Goal: Find contact information: Find contact information

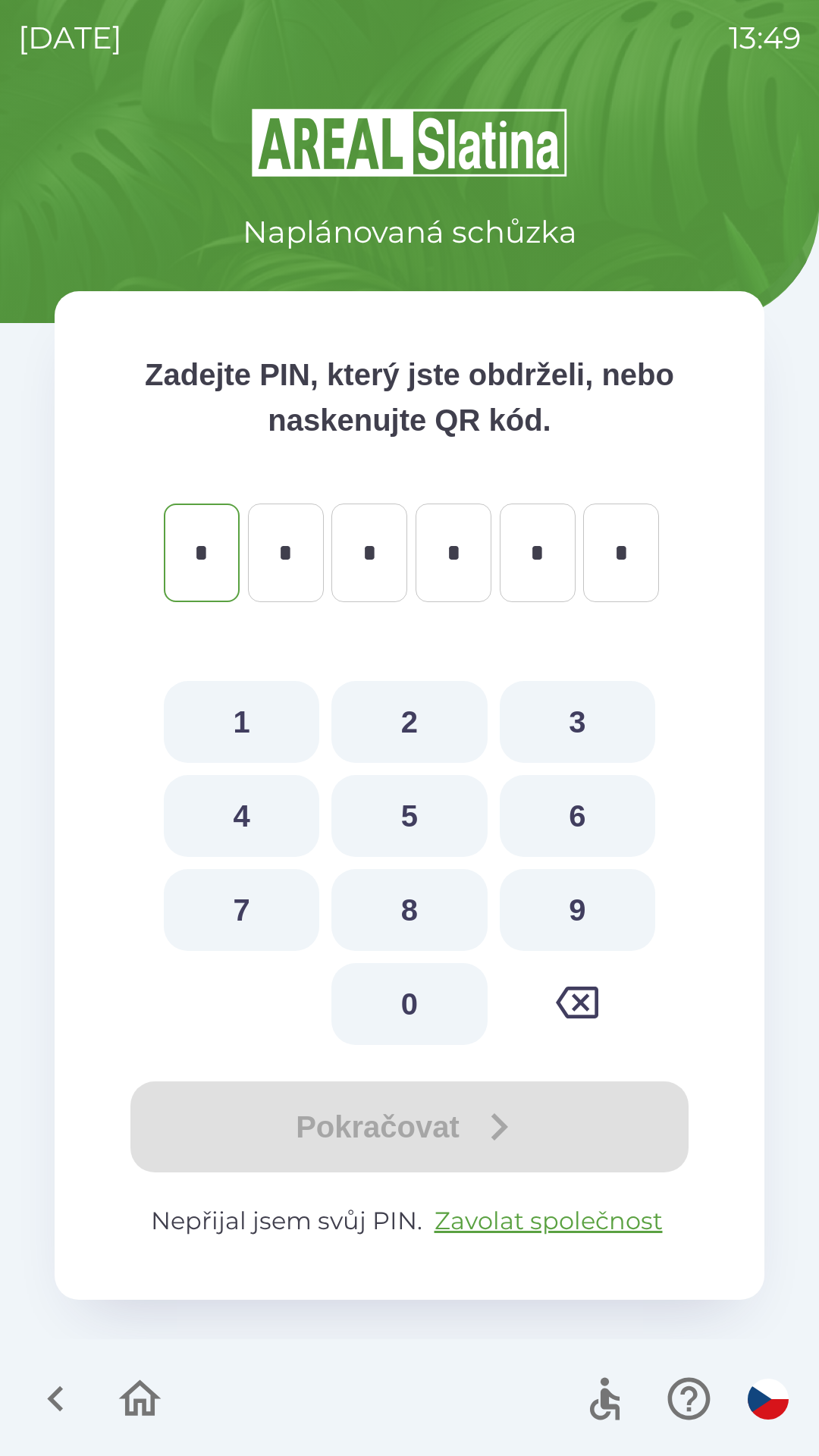
click at [44, 1394] on icon "button" at bounding box center [55, 1398] width 51 height 51
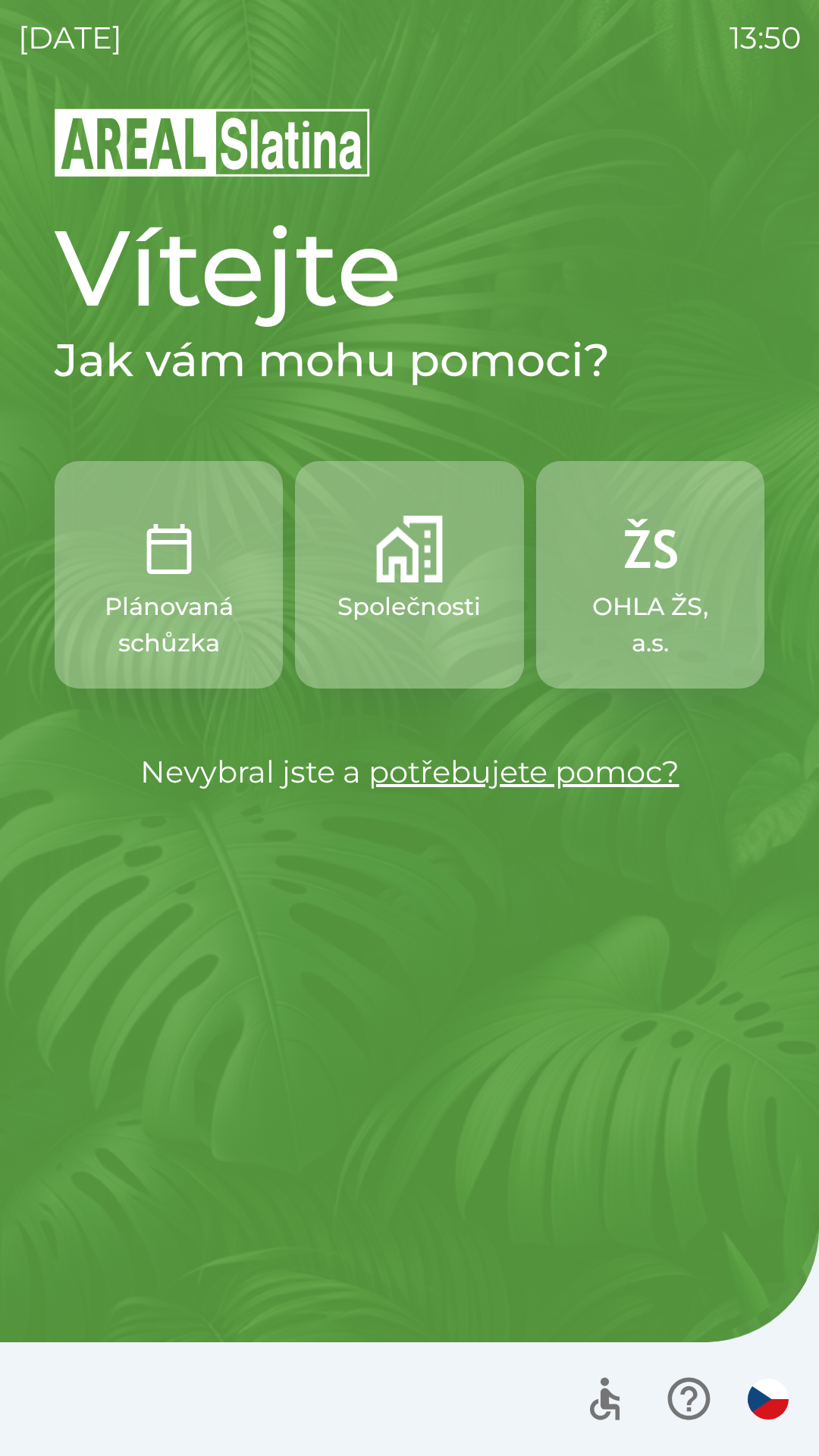
click at [412, 587] on button "Společnosti" at bounding box center [409, 575] width 229 height 228
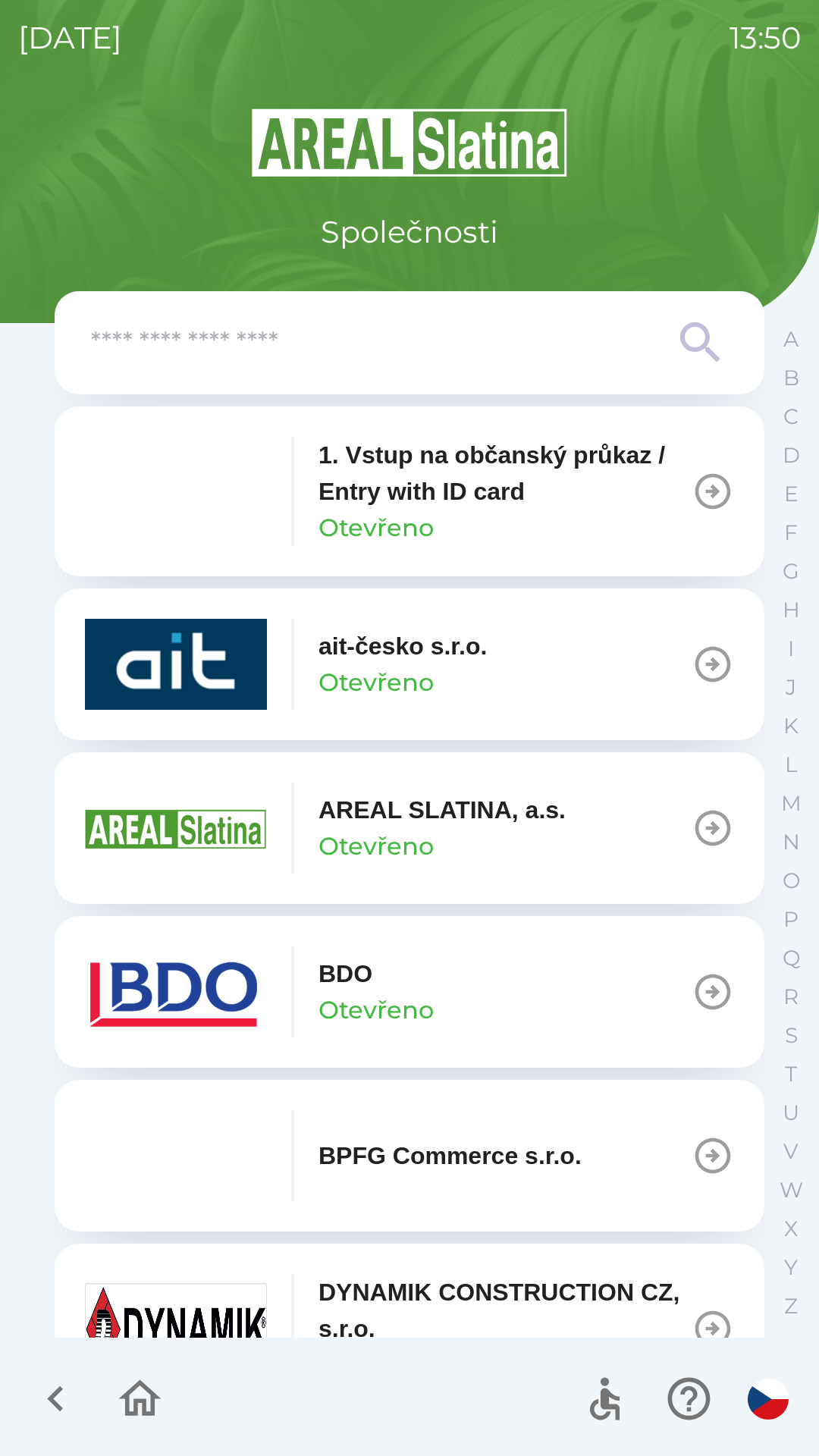
click at [256, 974] on img "button" at bounding box center [176, 991] width 182 height 91
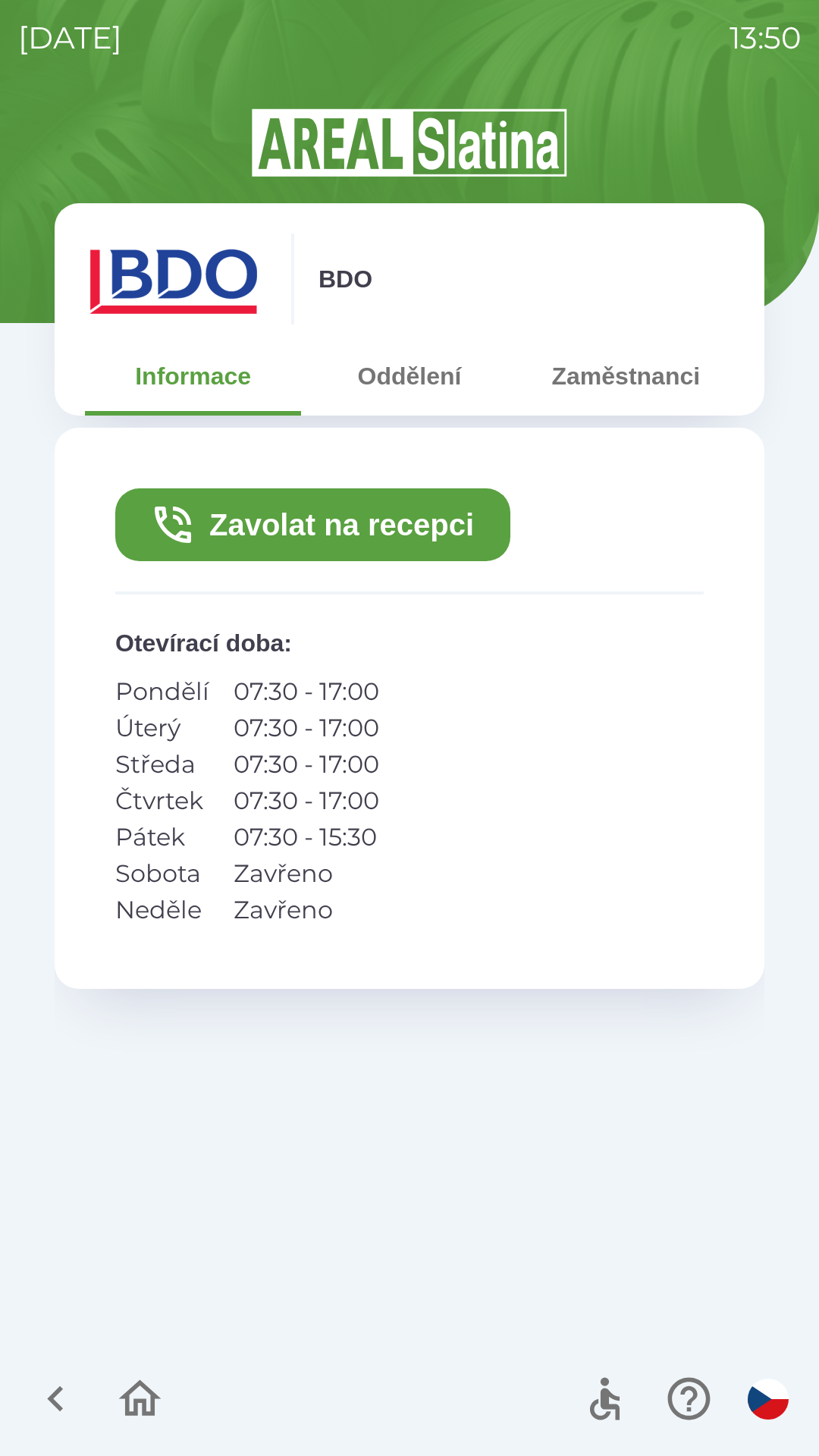
click at [373, 527] on button "Zavolat na recepci" at bounding box center [313, 524] width 396 height 73
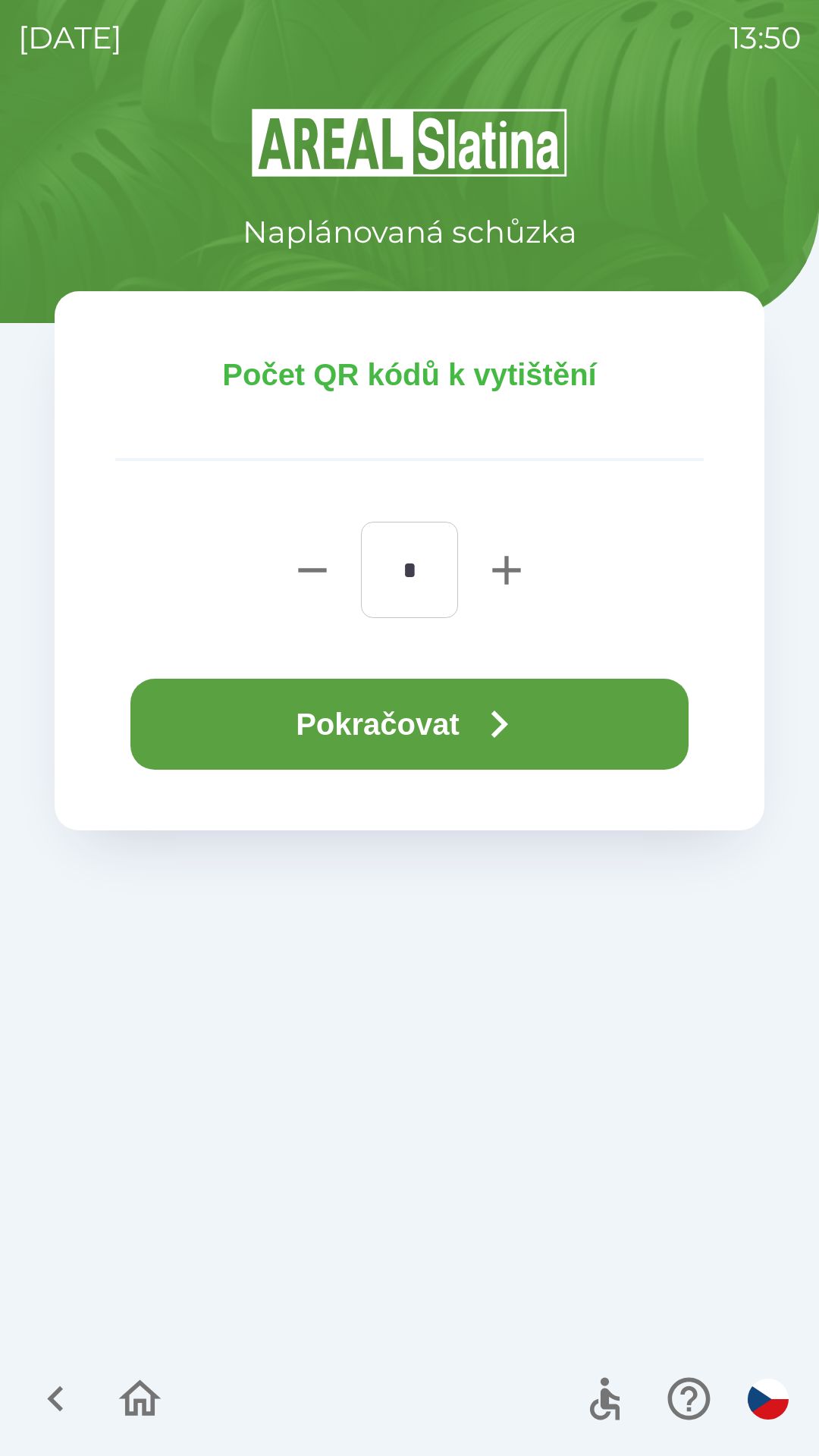
click at [467, 726] on button "Pokračovat" at bounding box center [410, 723] width 558 height 91
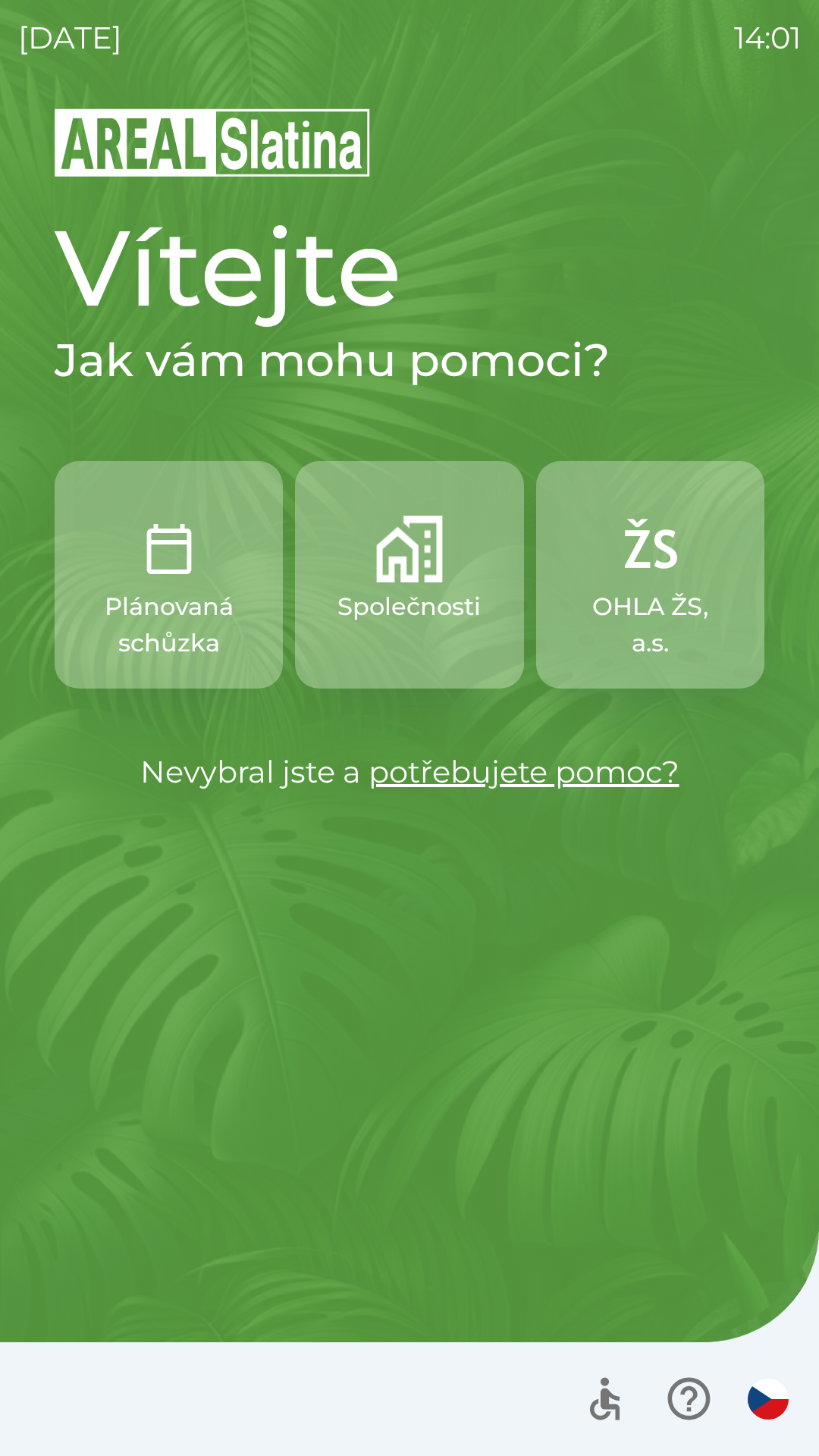
click at [399, 598] on p "Společnosti" at bounding box center [409, 606] width 143 height 36
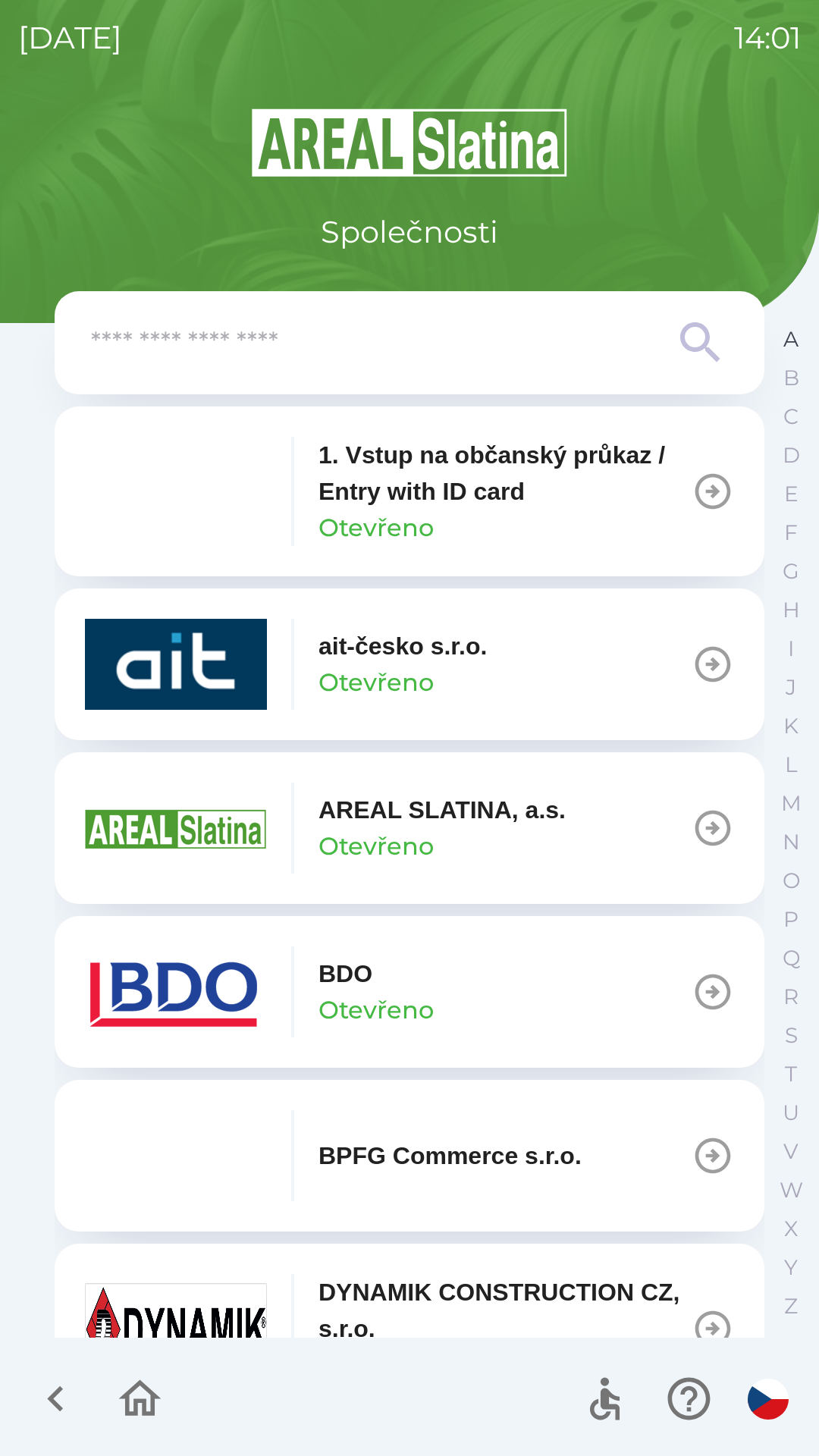
click at [775, 342] on button "A" at bounding box center [791, 339] width 38 height 39
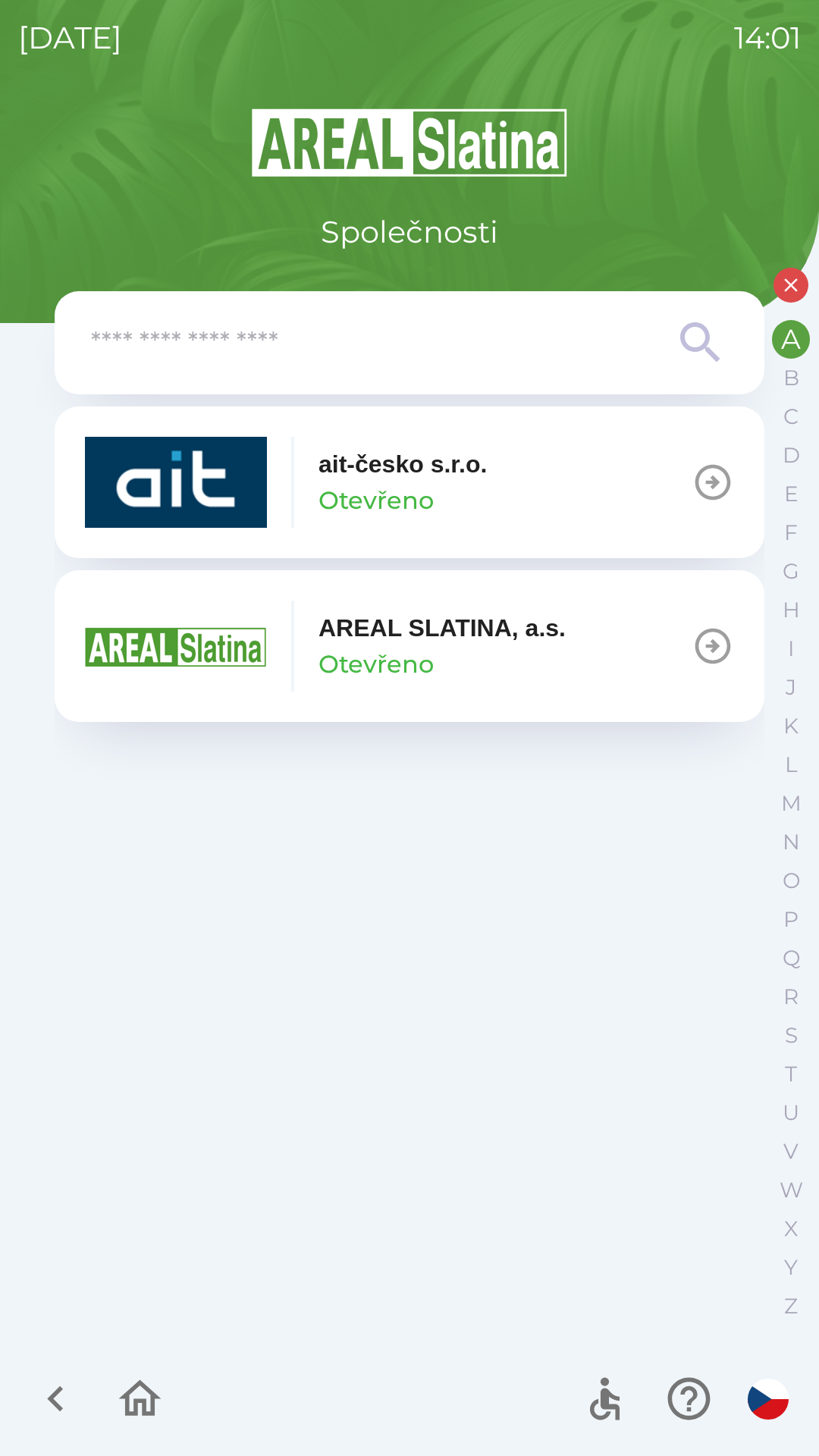
click at [195, 648] on img "button" at bounding box center [176, 645] width 182 height 91
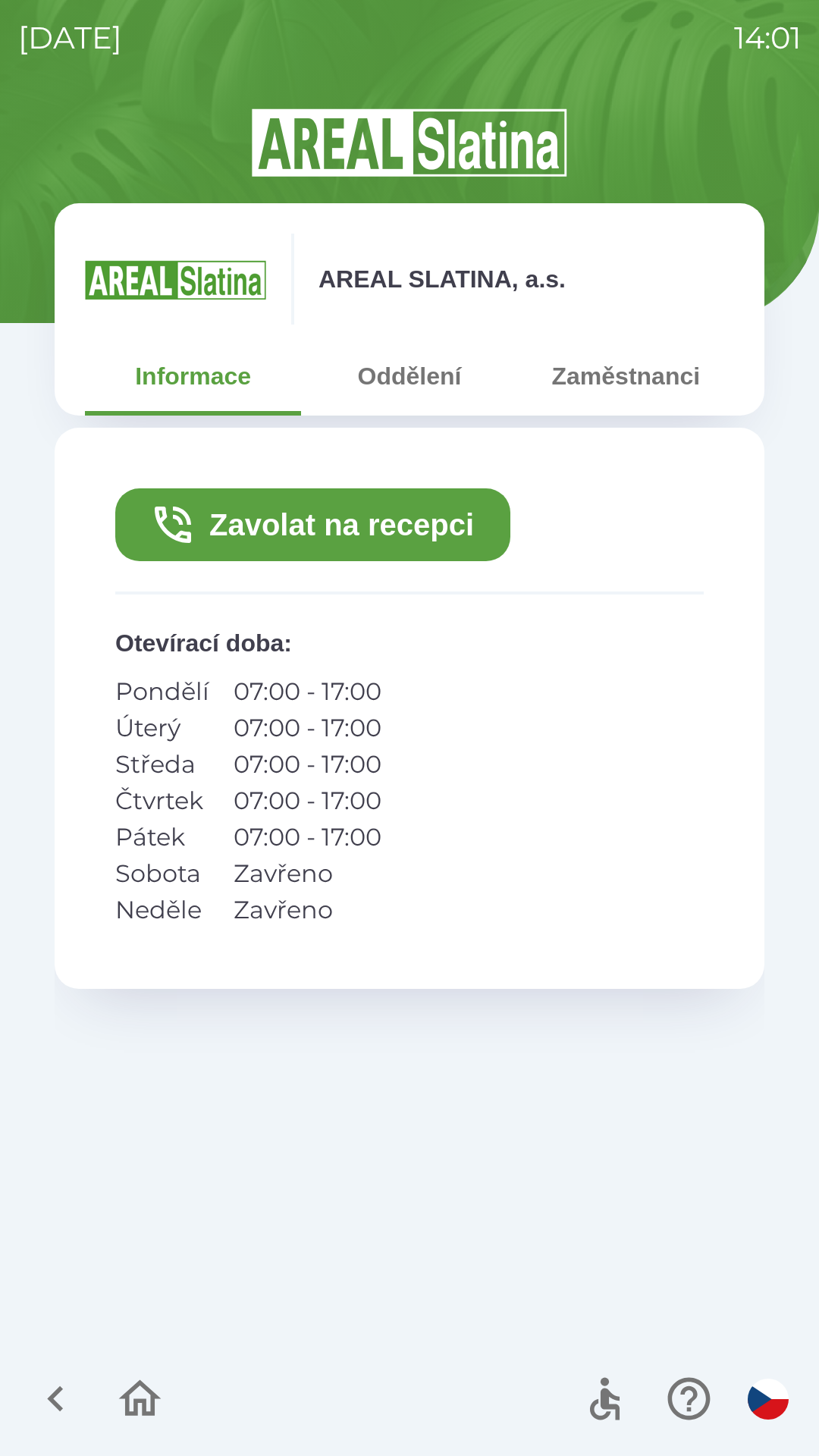
click at [358, 525] on button "Zavolat na recepci" at bounding box center [313, 524] width 396 height 73
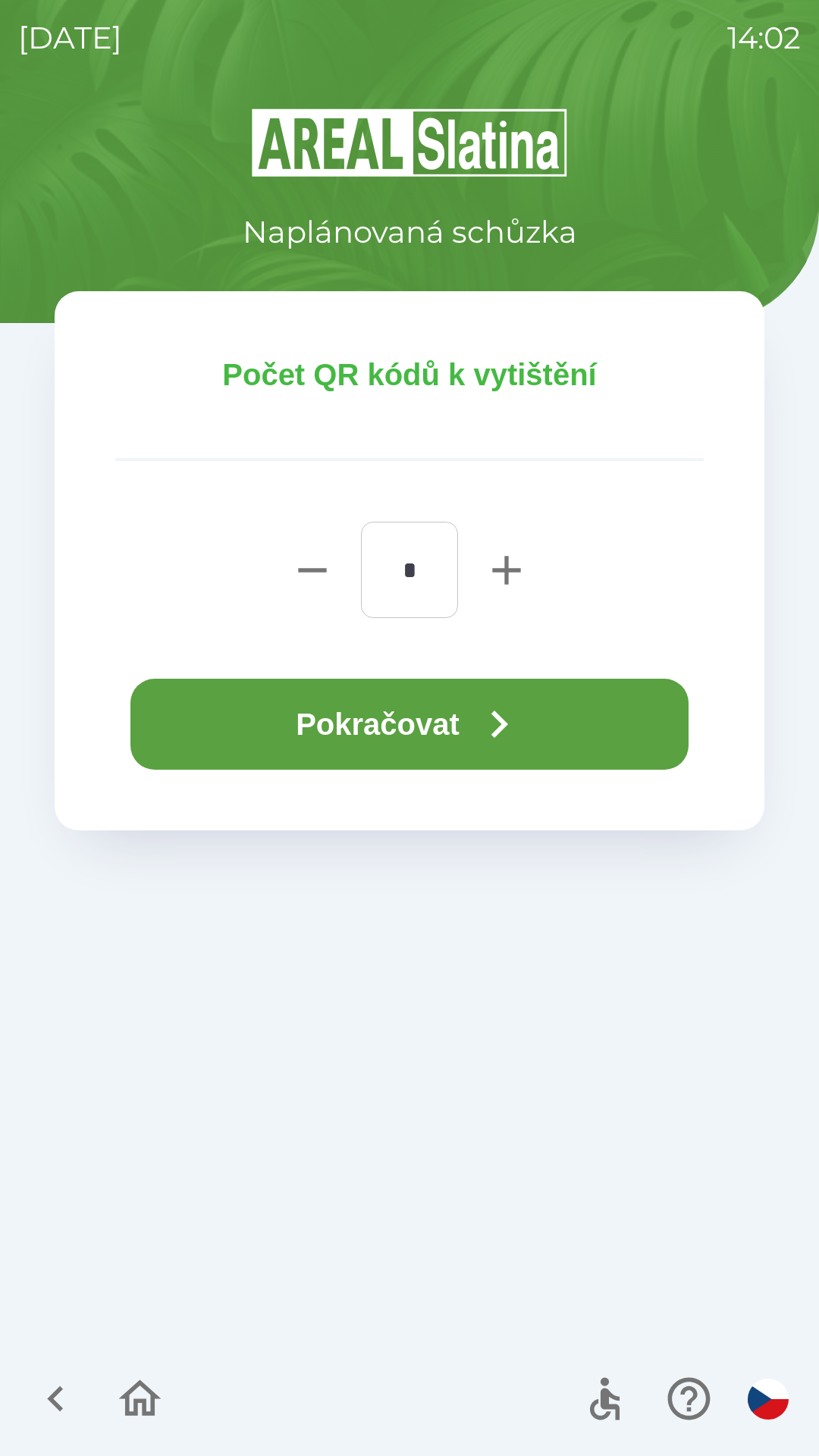
click at [417, 716] on button "Pokračovat" at bounding box center [410, 723] width 558 height 91
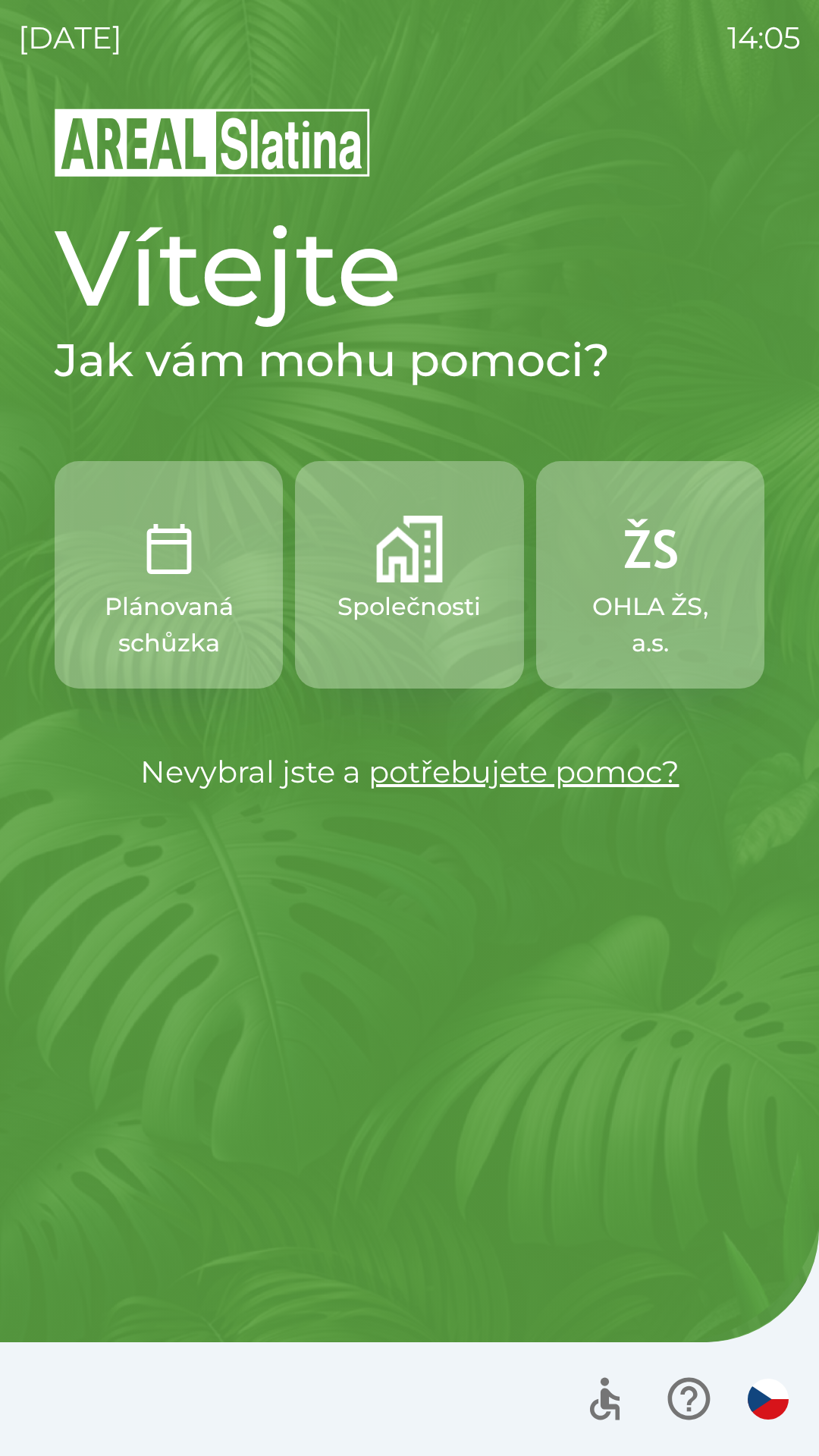
click at [184, 593] on p "Plánovaná schůzka" at bounding box center [169, 624] width 156 height 73
click at [678, 559] on img "button" at bounding box center [649, 548] width 67 height 67
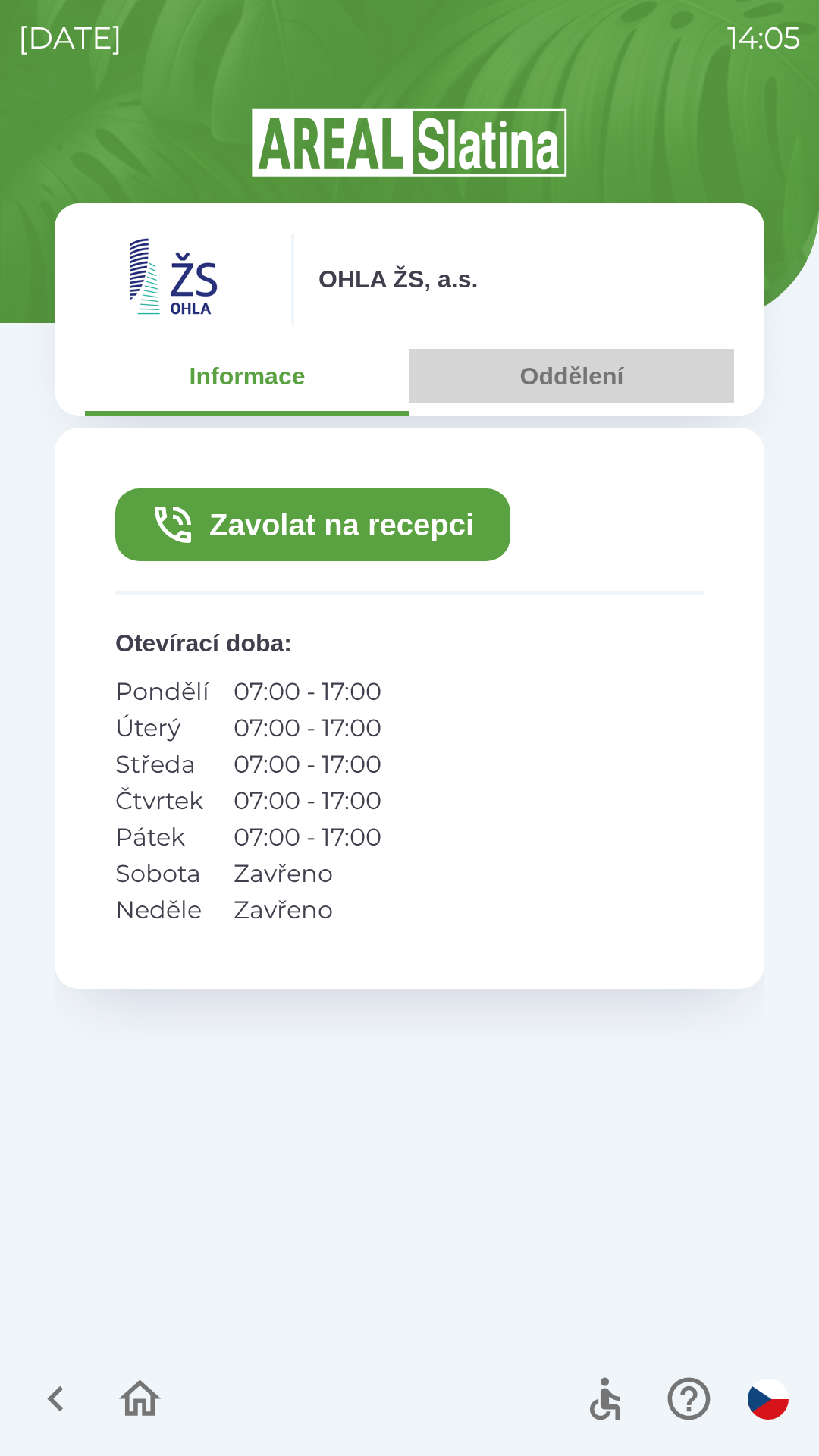
click at [583, 386] on button "Oddělení" at bounding box center [571, 375] width 325 height 55
